Goal: Transaction & Acquisition: Purchase product/service

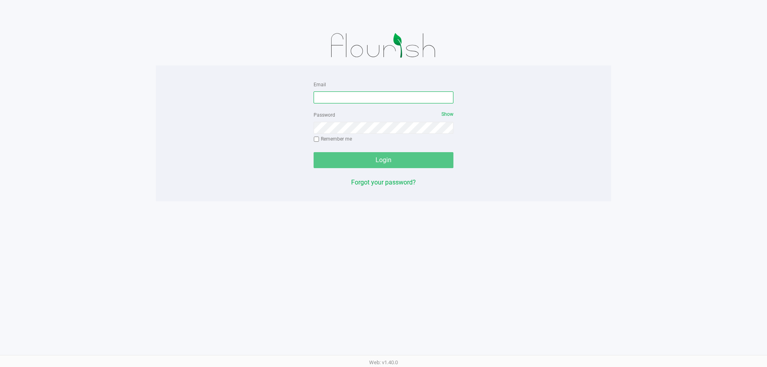
click at [373, 94] on input "Email" at bounding box center [384, 98] width 140 height 12
type input "[EMAIL_ADDRESS][DOMAIN_NAME]"
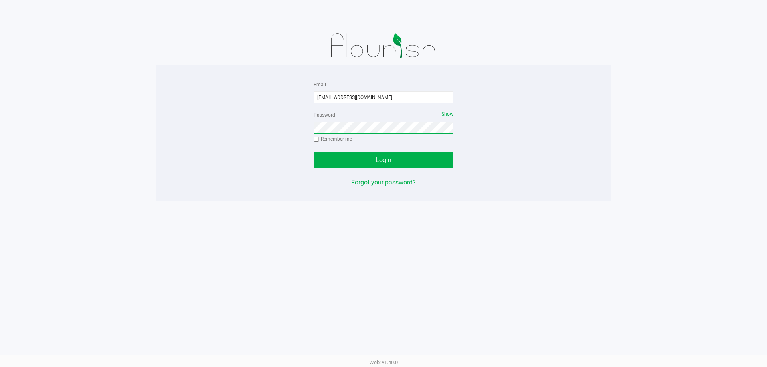
click at [314, 152] on button "Login" at bounding box center [384, 160] width 140 height 16
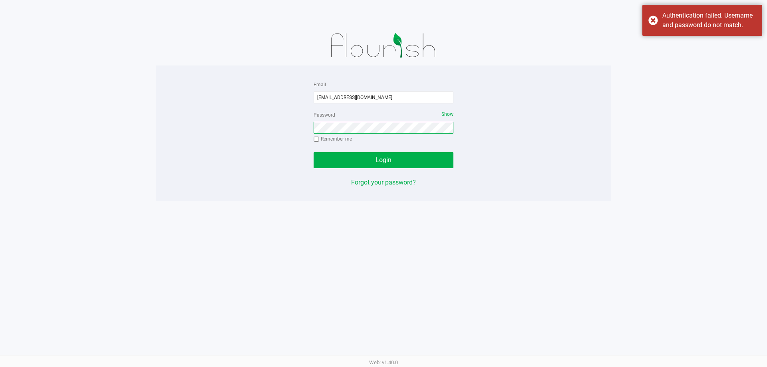
click at [314, 152] on button "Login" at bounding box center [384, 160] width 140 height 16
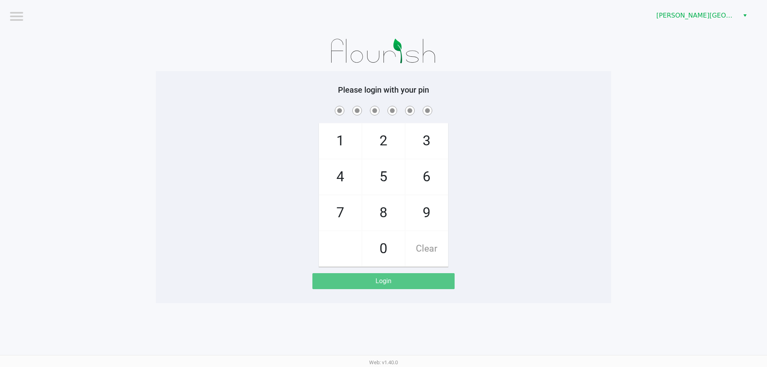
click at [235, 135] on div "1 4 7 2 5 8 0 3 6 9 Clear" at bounding box center [384, 185] width 456 height 163
checkbox input "true"
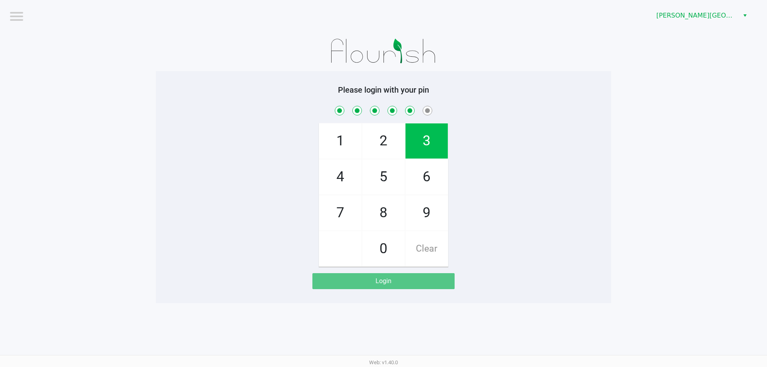
checkbox input "true"
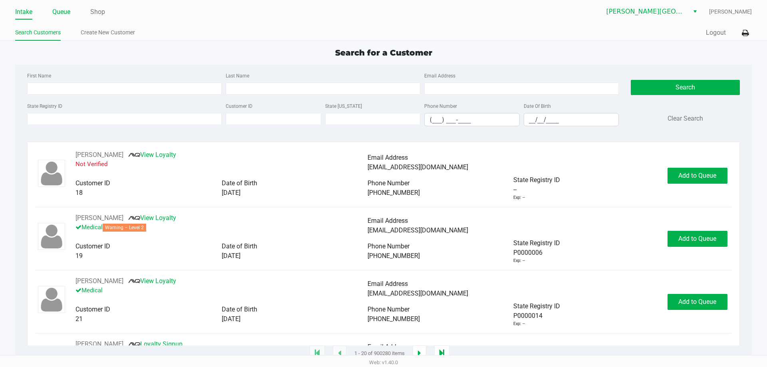
click at [60, 11] on link "Queue" at bounding box center [61, 11] width 18 height 11
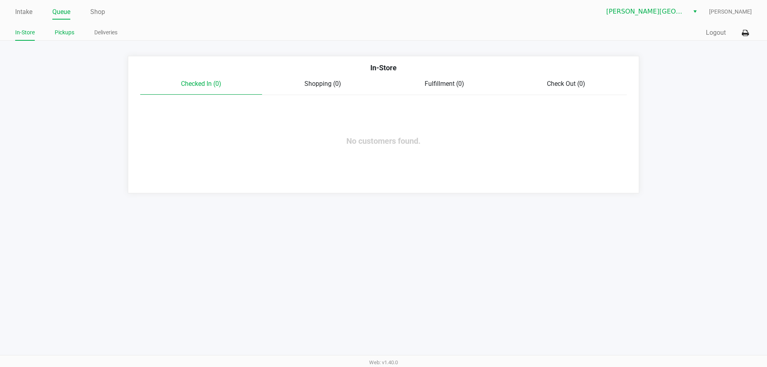
click at [63, 33] on link "Pickups" at bounding box center [65, 33] width 20 height 10
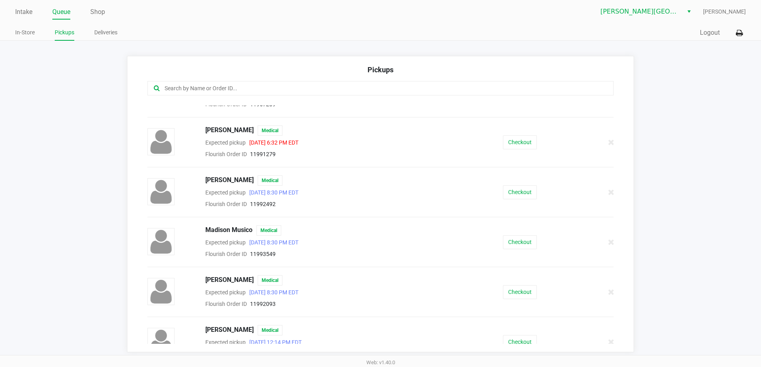
scroll to position [320, 0]
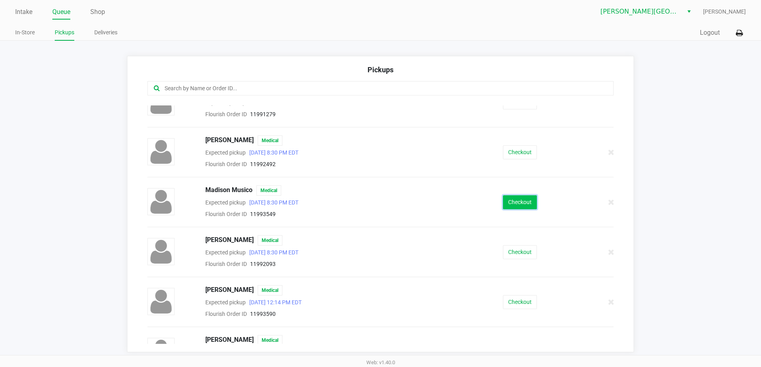
click at [509, 202] on button "Checkout" at bounding box center [520, 202] width 34 height 14
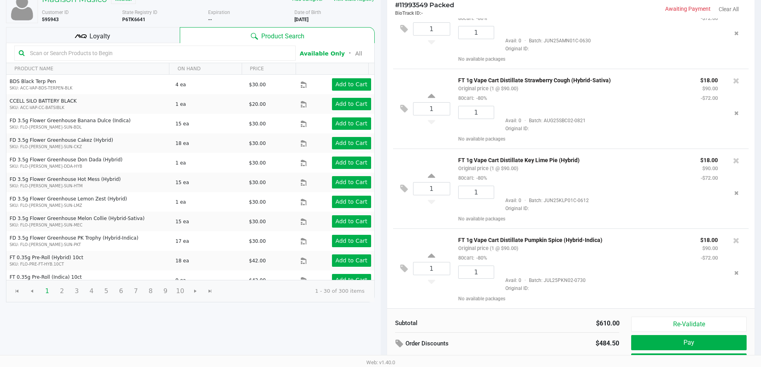
scroll to position [239, 0]
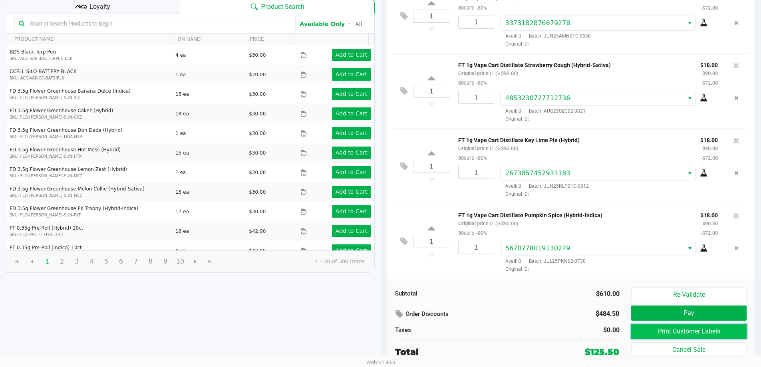
click at [696, 330] on button "Print Customer Labels" at bounding box center [688, 331] width 115 height 15
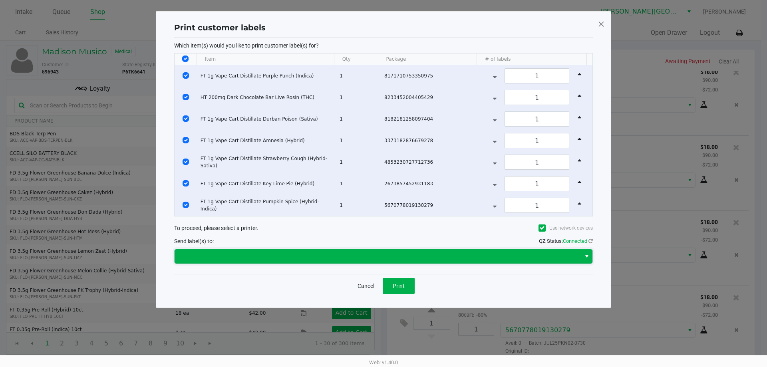
click at [368, 255] on span at bounding box center [377, 257] width 397 height 10
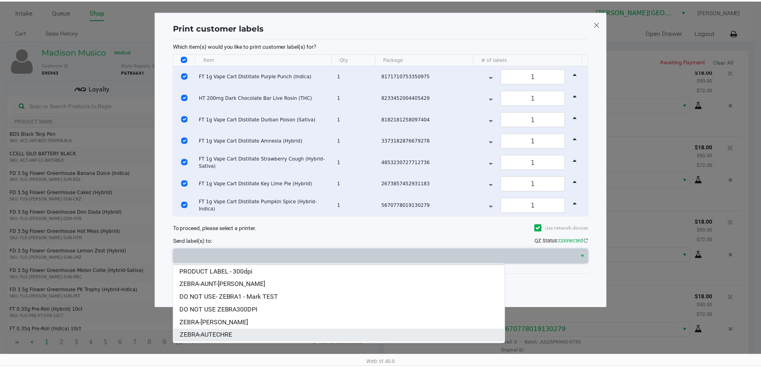
scroll to position [22, 0]
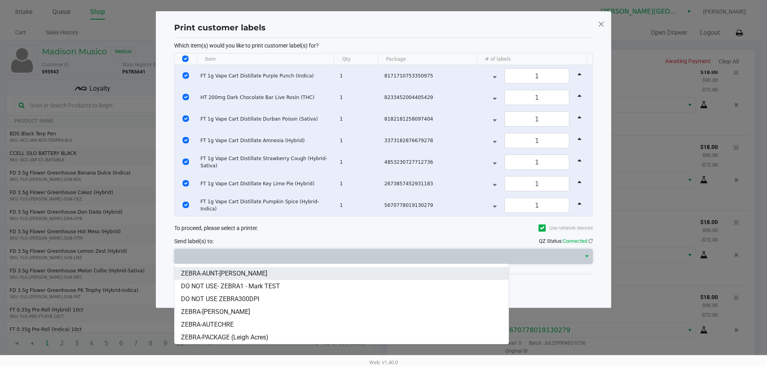
click at [235, 273] on span "ZEBRA-AUNT-[PERSON_NAME]" at bounding box center [224, 274] width 86 height 10
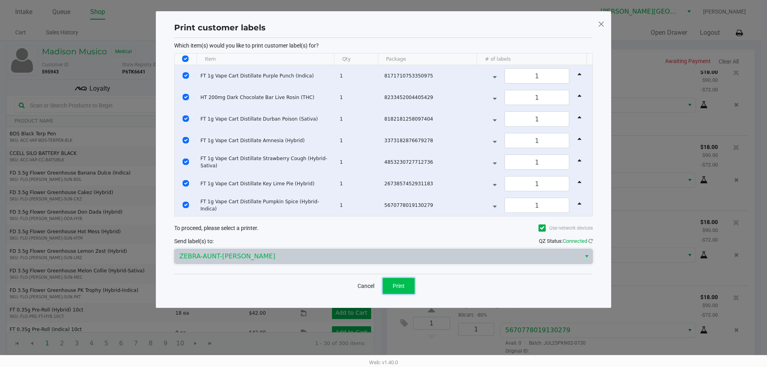
click at [401, 288] on span "Print" at bounding box center [399, 286] width 12 height 6
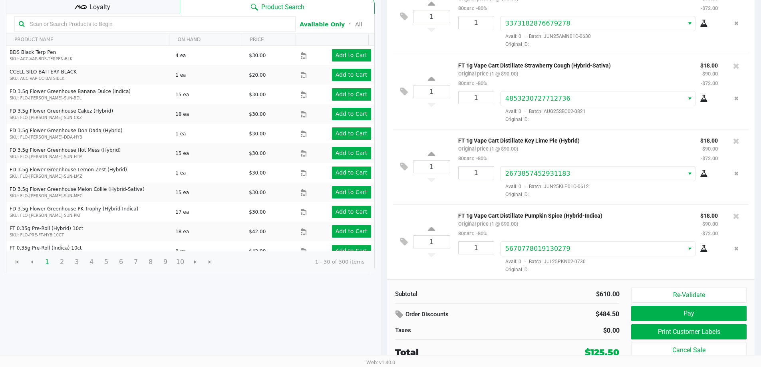
scroll to position [82, 0]
click at [693, 316] on button "Pay" at bounding box center [688, 313] width 115 height 15
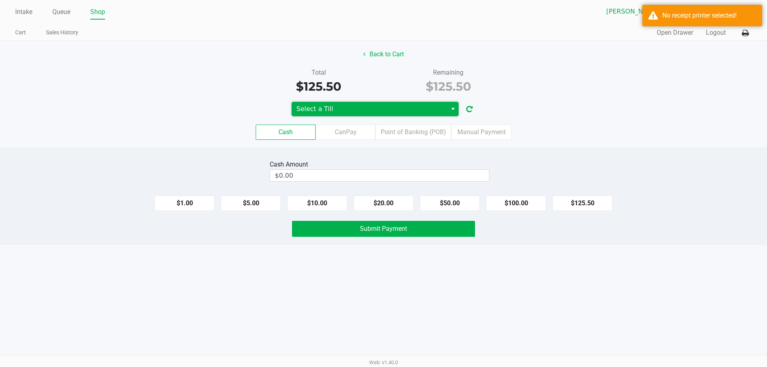
click at [413, 102] on span "Select a Till" at bounding box center [369, 109] width 155 height 14
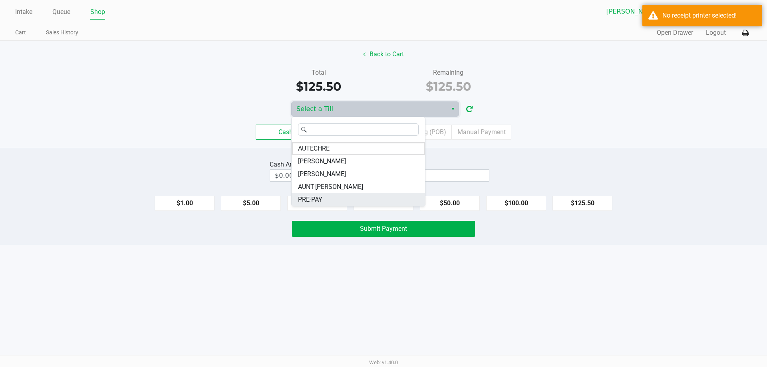
click at [328, 198] on li "PRE-PAY" at bounding box center [358, 199] width 133 height 13
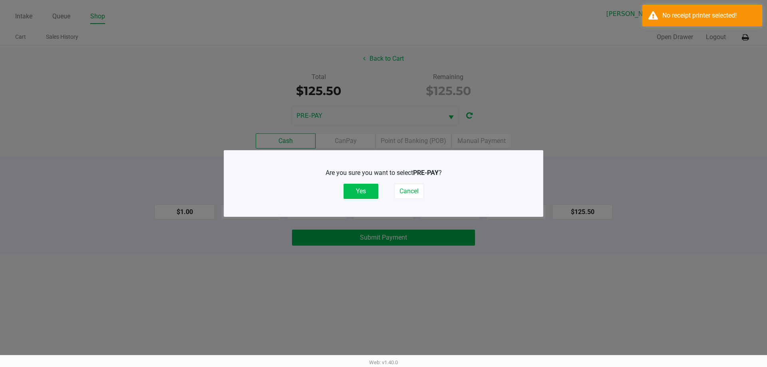
click at [356, 196] on button "Yes" at bounding box center [361, 191] width 35 height 15
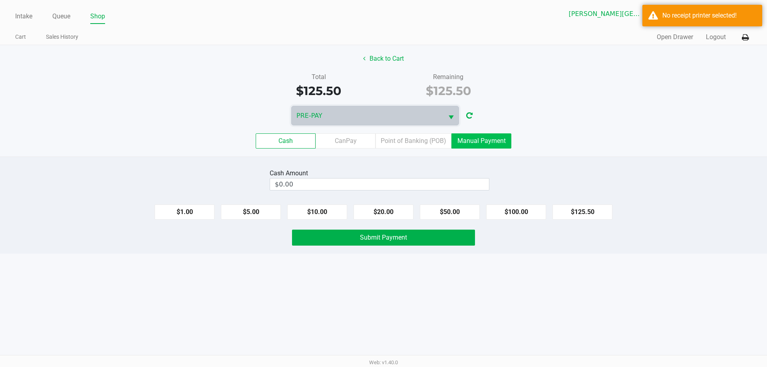
click at [475, 141] on label "Manual Payment" at bounding box center [482, 140] width 60 height 15
click at [0, 0] on 8 "Manual Payment" at bounding box center [0, 0] width 0 height 0
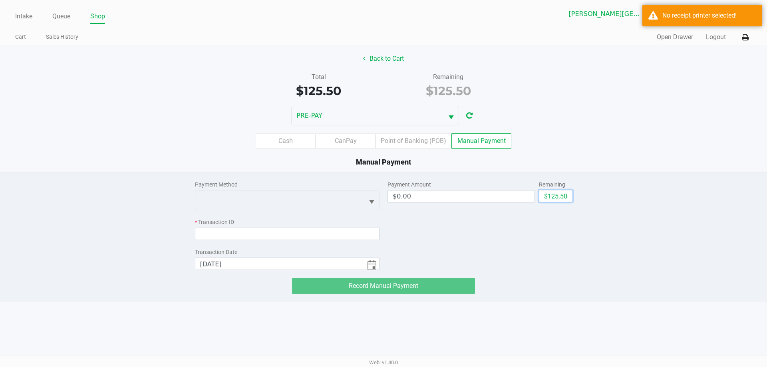
click at [573, 199] on div "Payment Method * Transaction ID Transaction Date [DATE] Payment Amount $0.00 Re…" at bounding box center [384, 233] width 390 height 121
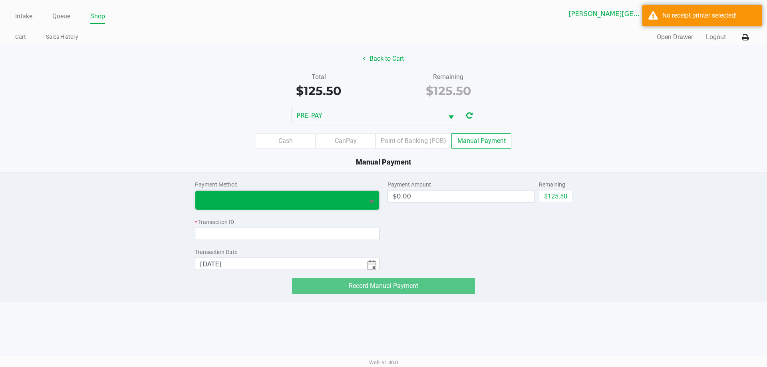
click at [325, 202] on span at bounding box center [279, 200] width 159 height 10
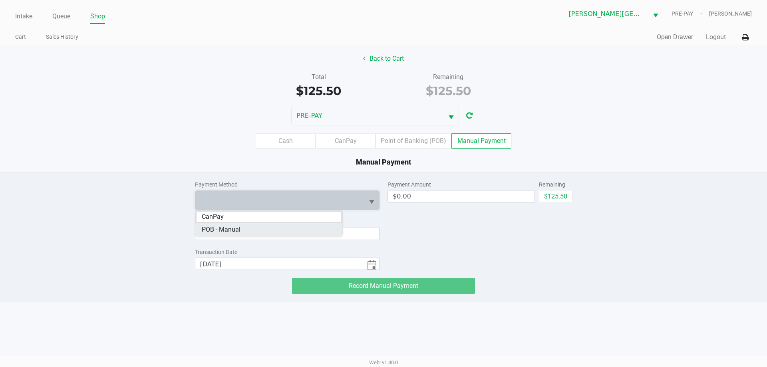
click at [247, 228] on Manual "POB - Manual" at bounding box center [268, 229] width 147 height 13
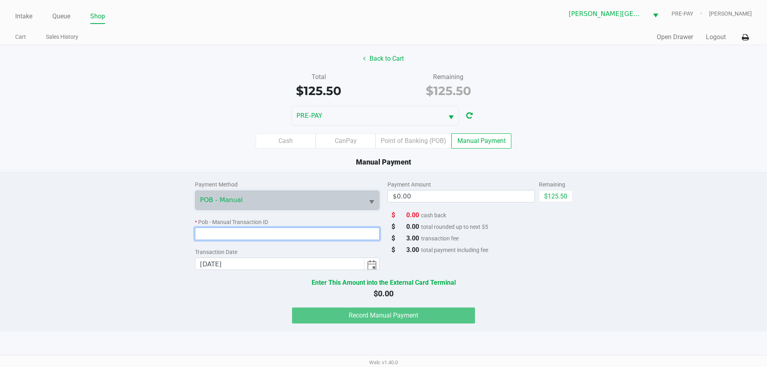
drag, startPoint x: 253, startPoint y: 231, endPoint x: 248, endPoint y: 224, distance: 8.9
click at [254, 231] on input at bounding box center [287, 234] width 185 height 12
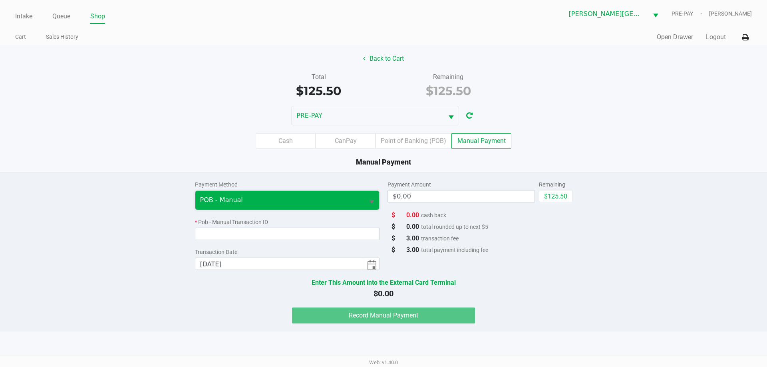
click at [283, 201] on span "POB - Manual" at bounding box center [279, 200] width 159 height 10
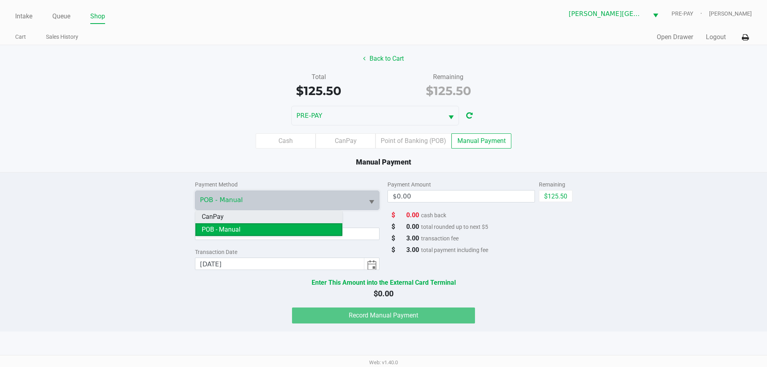
click at [259, 215] on li "CanPay" at bounding box center [268, 217] width 147 height 13
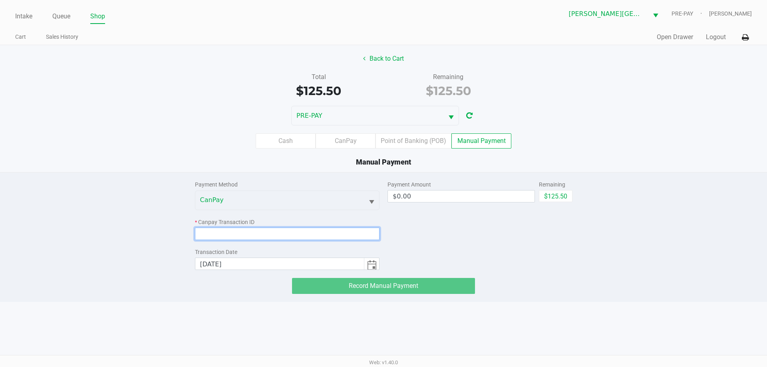
click at [245, 236] on input at bounding box center [287, 234] width 185 height 12
click at [555, 195] on button "$125.50" at bounding box center [556, 196] width 34 height 12
type input "$125.50"
click at [329, 229] on input at bounding box center [287, 234] width 185 height 12
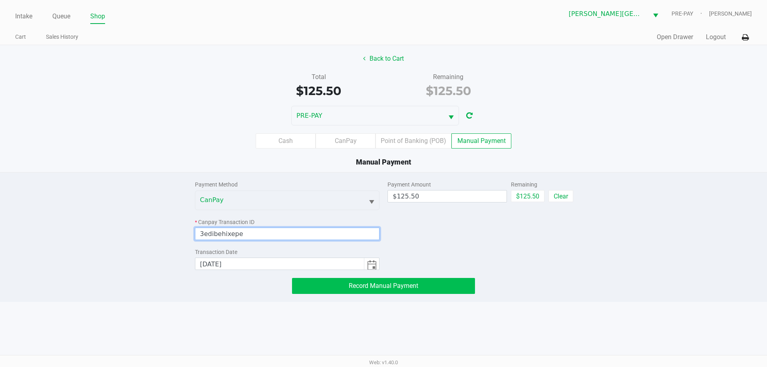
type input "3edibehixepe"
click at [450, 286] on button "Record Manual Payment" at bounding box center [383, 286] width 183 height 16
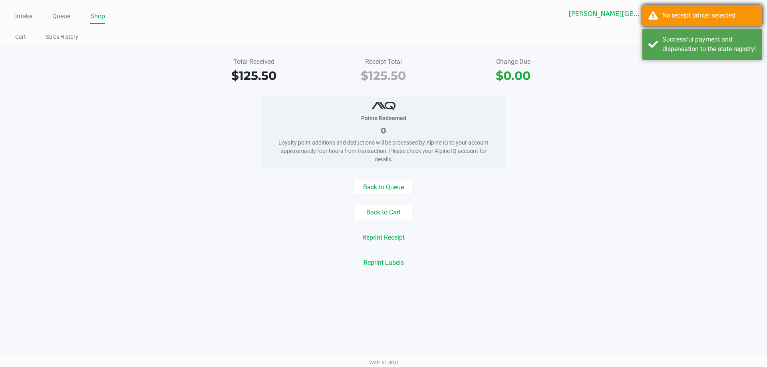
click at [653, 14] on div "No receipt printer selected" at bounding box center [703, 16] width 120 height 22
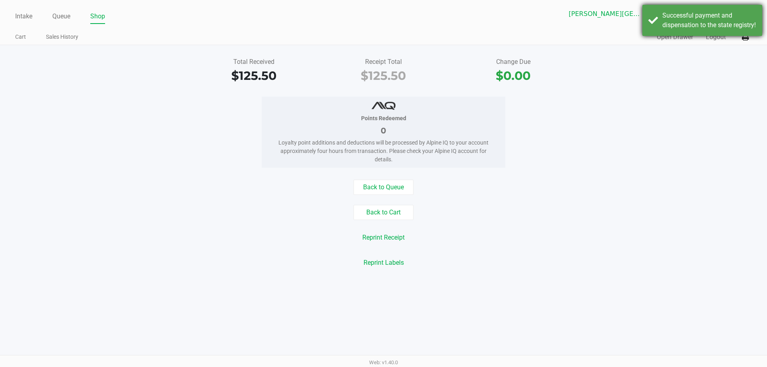
click at [661, 61] on div "Total Received $125.50 Receipt Total $125.50 Change Due $0.00" at bounding box center [383, 71] width 779 height 28
click at [697, 30] on div "Successful payment and dispensation to the state registry!" at bounding box center [710, 20] width 94 height 19
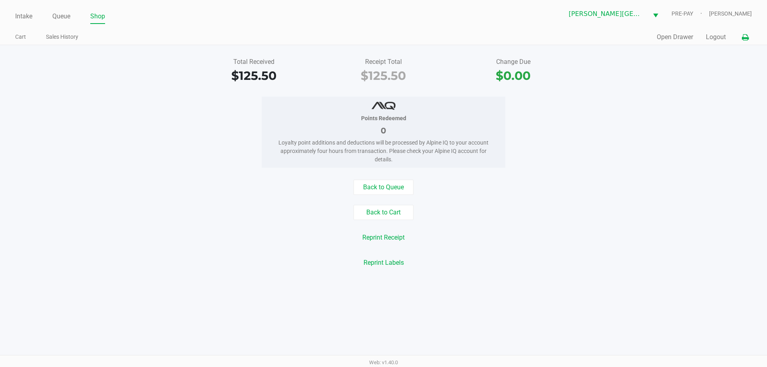
click at [746, 38] on icon at bounding box center [745, 38] width 7 height 6
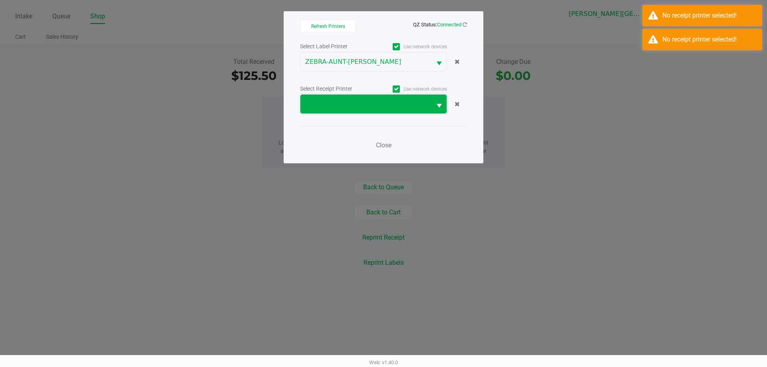
click at [382, 107] on span at bounding box center [365, 104] width 121 height 10
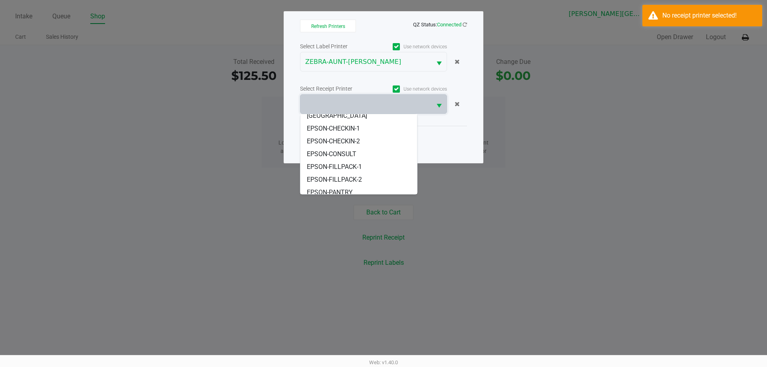
scroll to position [74, 0]
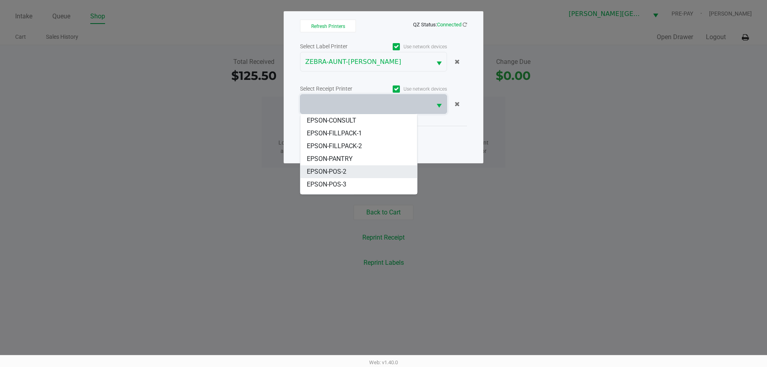
click at [349, 165] on li "EPSON-POS-2" at bounding box center [358, 171] width 117 height 13
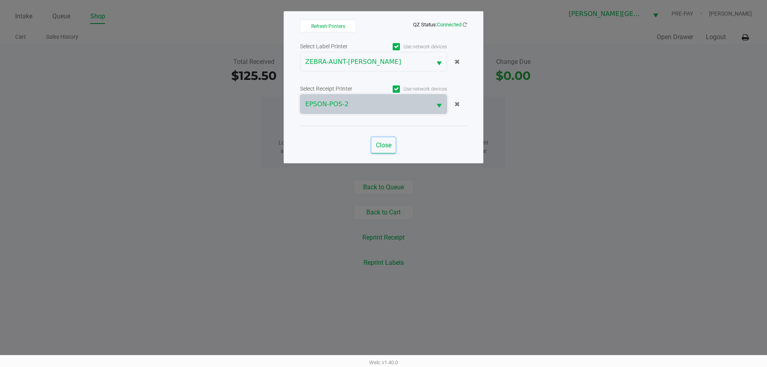
click at [384, 148] on span "Close" at bounding box center [384, 145] width 16 height 8
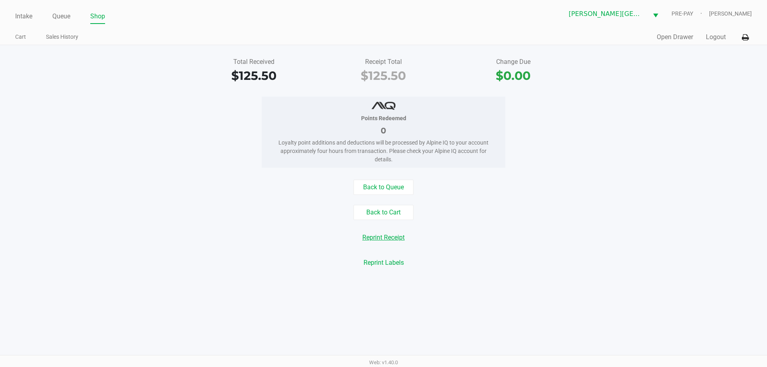
click at [394, 240] on button "Reprint Receipt" at bounding box center [383, 237] width 53 height 15
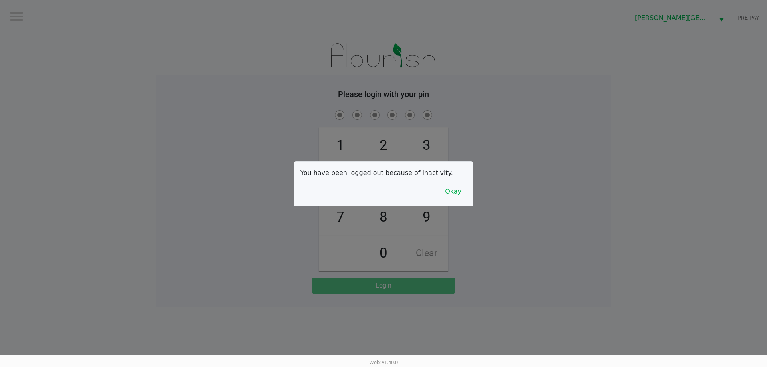
click at [459, 193] on button "Okay" at bounding box center [453, 191] width 27 height 15
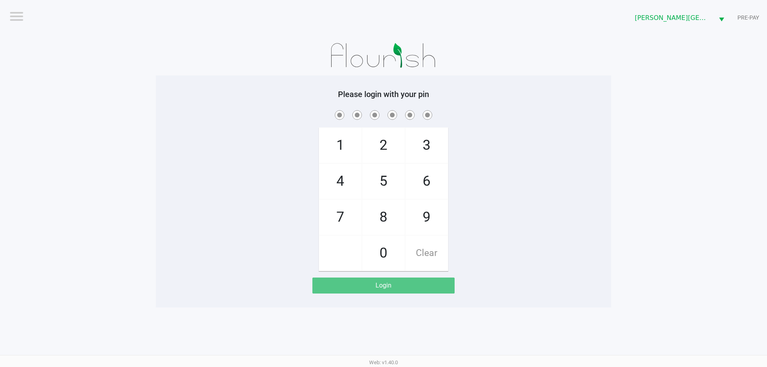
click at [550, 182] on div "1 4 7 2 5 8 0 3 6 9 Clear" at bounding box center [384, 190] width 456 height 163
checkbox input "true"
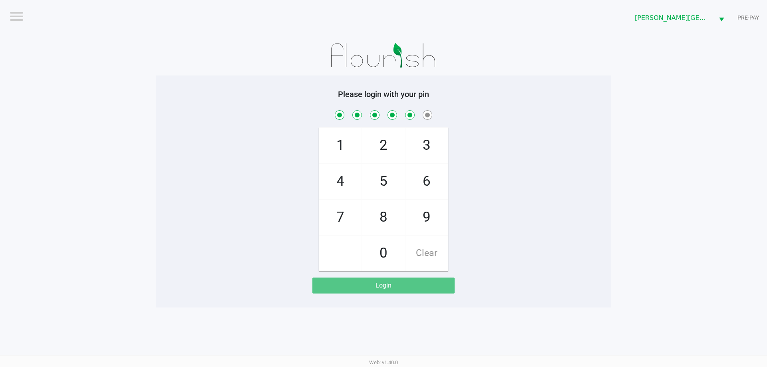
checkbox input "true"
